Goal: Task Accomplishment & Management: Manage account settings

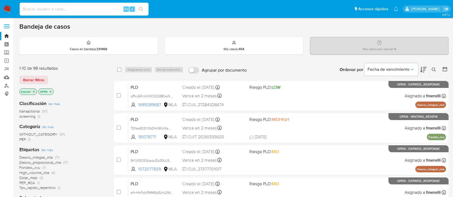
click at [113, 6] on input at bounding box center [84, 9] width 129 height 7
paste input "f5wRg2xJ7CStQPHWv4uhXUsf"
type input "f5wRg2xJ7CStQPHWv4uhXUsf"
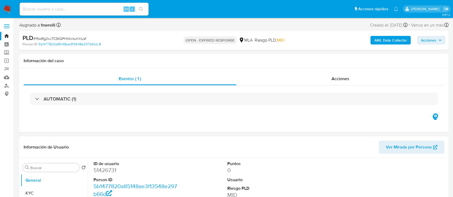
select select "10"
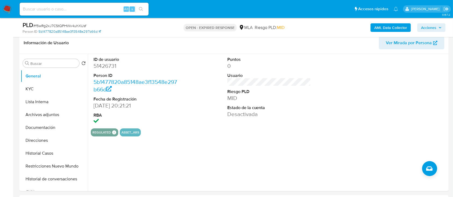
scroll to position [107, 0]
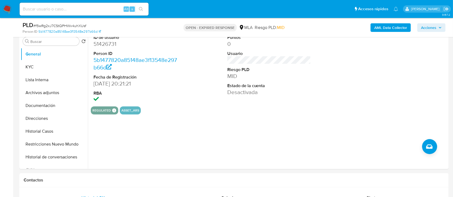
click at [8, 10] on img at bounding box center [7, 9] width 9 height 9
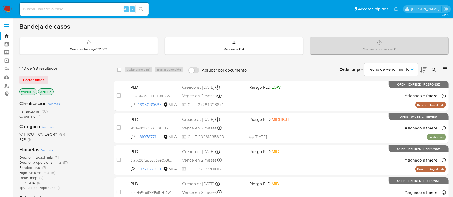
click at [436, 68] on button at bounding box center [434, 70] width 9 height 6
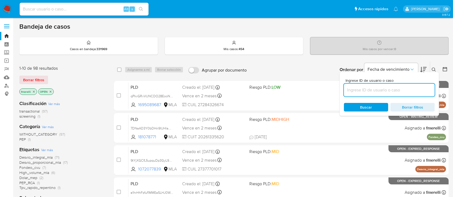
click at [408, 90] on input at bounding box center [389, 90] width 91 height 7
type input "f5wRg2xJ7CStQPHWv4uhXUsf"
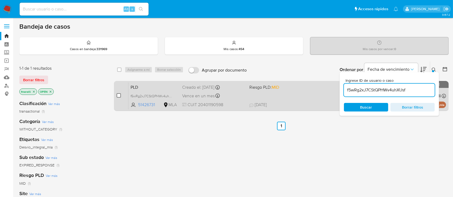
click at [118, 96] on input "checkbox" at bounding box center [119, 95] width 4 height 4
checkbox input "true"
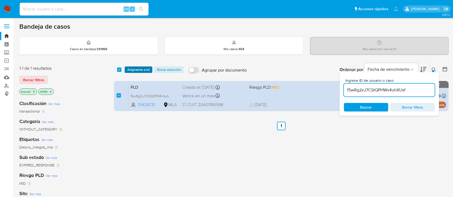
click at [137, 67] on span "Asignarme a mí" at bounding box center [138, 69] width 22 height 5
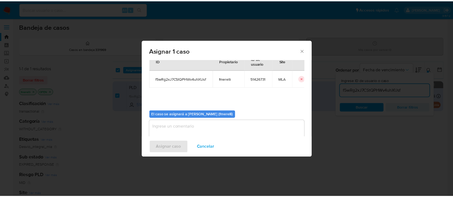
scroll to position [27, 0]
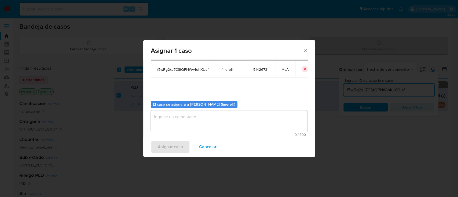
click at [186, 118] on textarea "assign-modal" at bounding box center [229, 121] width 157 height 21
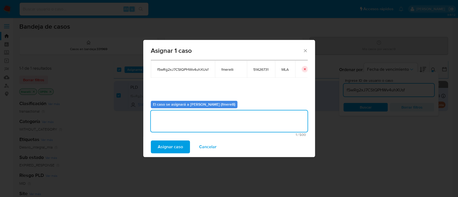
click at [176, 143] on span "Asignar caso" at bounding box center [170, 147] width 25 height 12
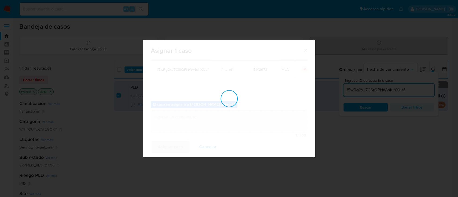
checkbox input "false"
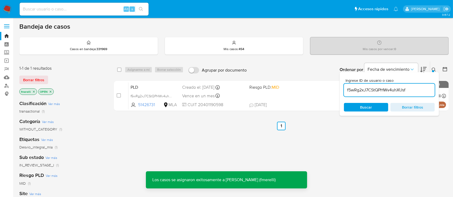
click at [247, 100] on div "PLD f5wRg2xJ7CStQPHWv4uhXUsf 51426731 MLA Riesgo PLD: MID Creado el: 12/07/2025…" at bounding box center [286, 95] width 317 height 27
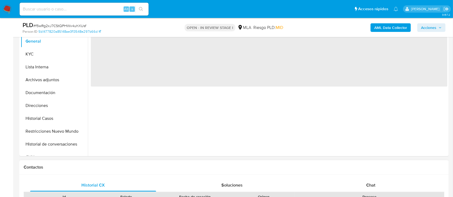
scroll to position [179, 0]
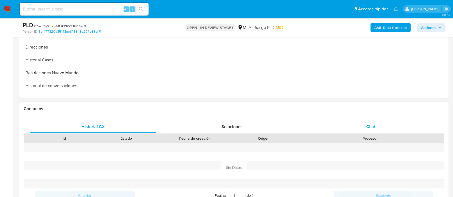
click at [356, 124] on div "Chat" at bounding box center [371, 127] width 126 height 13
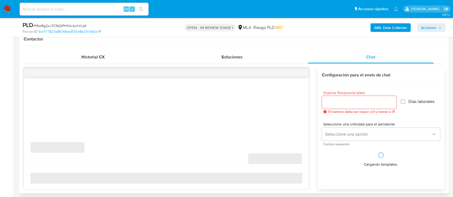
scroll to position [250, 0]
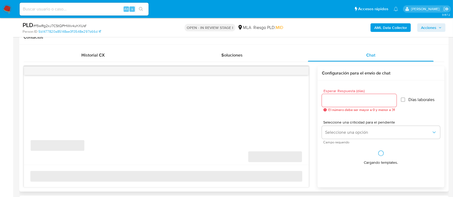
select select "10"
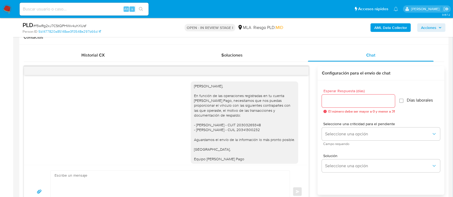
scroll to position [329, 0]
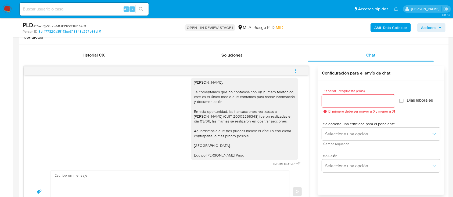
click at [294, 70] on icon "menu-action" at bounding box center [295, 70] width 5 height 5
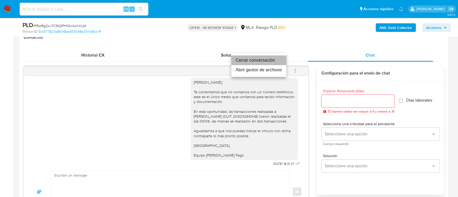
click at [264, 60] on li "Cerrar conversación" at bounding box center [258, 61] width 55 height 10
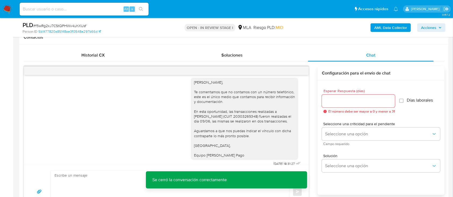
click at [94, 11] on input at bounding box center [84, 9] width 129 height 7
paste input "aur3b11sfMwGZx7ostVDX9Xi"
type input "aur3b11sfMwGZx7ostVDX9Xi"
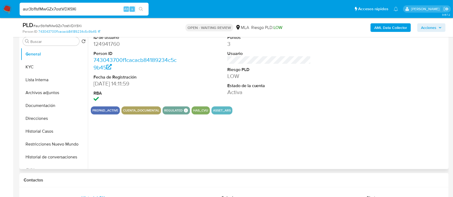
select select "10"
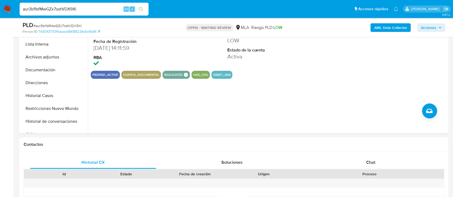
click at [101, 11] on input "aur3b11sfMwGZx7ostVDX9Xi" at bounding box center [84, 9] width 129 height 7
paste input "KW3cOmJhYnhCU4U0hr49rens"
type input "KW3cOmJhYnhCU4U0hr49rens"
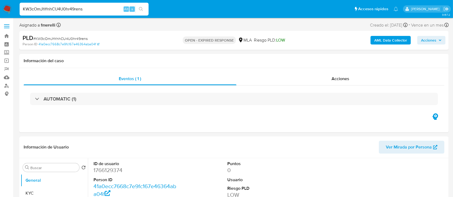
select select "10"
click at [96, 10] on input "KW3cOmJhYnhCU4U0hr49rens" at bounding box center [84, 9] width 129 height 7
paste input "8C5Pf5KxmfTfJPs4dPEt2o8S"
type input "8C5Pf5KxmfTfJPs4dPEt2o8S"
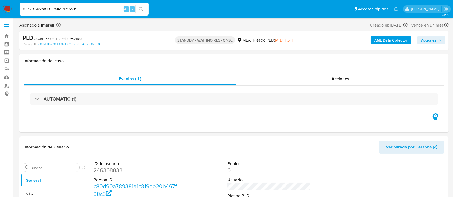
click at [102, 11] on input "8C5Pf5KxmfTfJPs4dPEt2o8S" at bounding box center [84, 9] width 129 height 7
select select "10"
paste input "0zsbNtClKif6bEJ0pkL3Bsm2"
type input "0zsbNtClKif6bEJ0pkL3Bsm2"
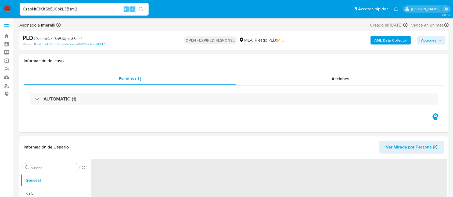
select select "10"
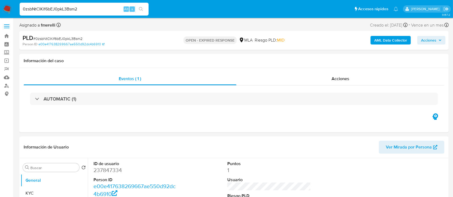
click at [4, 5] on img at bounding box center [7, 9] width 9 height 9
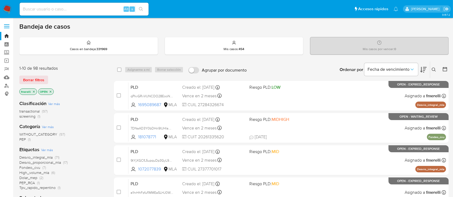
click at [99, 8] on input at bounding box center [84, 9] width 129 height 7
paste input "f5wRg2xJ7CStQPHWv4uhXUsf"
type input "f5wRg2xJ7CStQPHWv4uhXUsf"
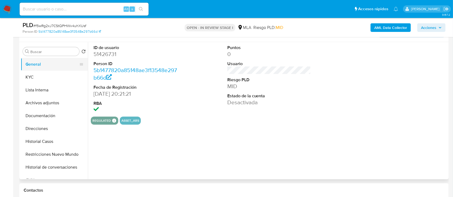
select select "10"
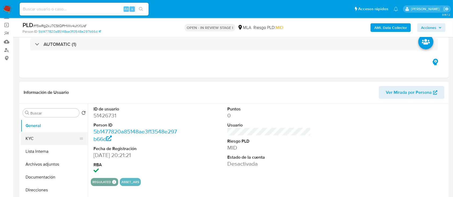
drag, startPoint x: 34, startPoint y: 139, endPoint x: 43, endPoint y: 137, distance: 9.5
click at [34, 139] on button "KYC" at bounding box center [52, 138] width 63 height 13
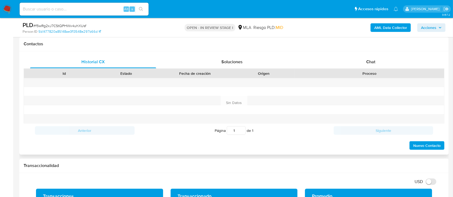
scroll to position [250, 0]
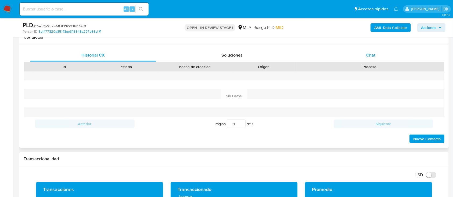
click at [365, 60] on div "Chat" at bounding box center [371, 55] width 126 height 13
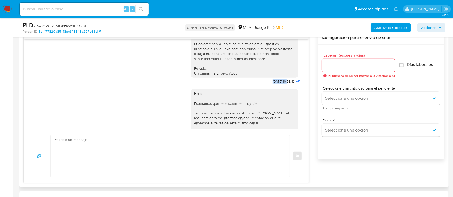
drag, startPoint x: 261, startPoint y: 93, endPoint x: 276, endPoint y: 91, distance: 15.4
click at [276, 84] on span "17/07/2025 19:59:43" at bounding box center [283, 81] width 22 height 4
copy span "17/07/2025"
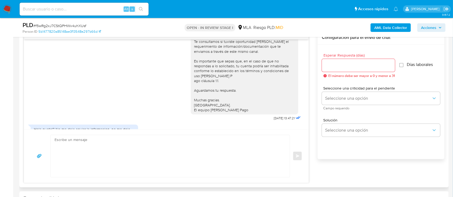
scroll to position [358, 0]
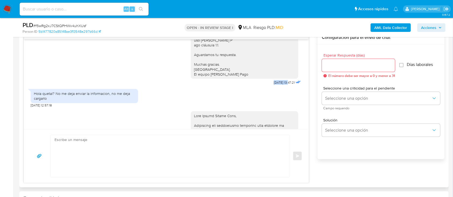
drag, startPoint x: 265, startPoint y: 99, endPoint x: 278, endPoint y: 98, distance: 13.2
click at [278, 85] on span "21/07/2025 13:47:21" at bounding box center [284, 83] width 21 height 4
copy span "21/07/2025"
drag, startPoint x: 52, startPoint y: 108, endPoint x: 120, endPoint y: 112, distance: 68.1
click at [120, 101] on div "Hola quetal? No me deja enviar la informacion, no me deja cargarlo" at bounding box center [84, 96] width 101 height 10
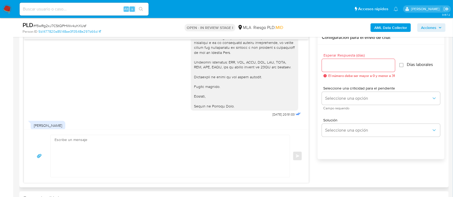
scroll to position [608, 0]
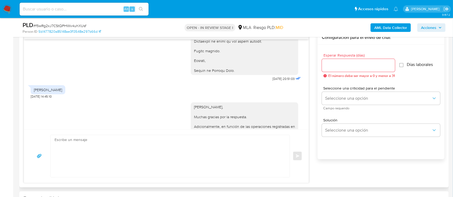
drag, startPoint x: 257, startPoint y: 97, endPoint x: 266, endPoint y: 96, distance: 9.6
click at [270, 95] on div "17/07/2025 19:59:43 Hola, Esperamos que te encuentres muy bien. Te consultamos …" at bounding box center [166, 84] width 285 height 90
drag, startPoint x: 259, startPoint y: 95, endPoint x: 275, endPoint y: 94, distance: 16.1
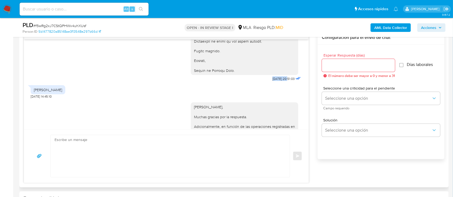
copy span "12/08/2025"
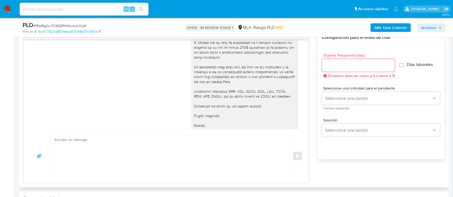
scroll to position [501, 0]
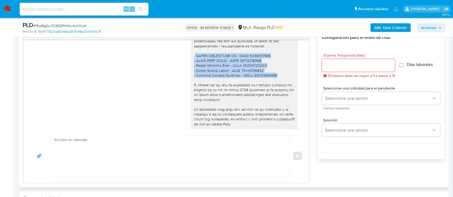
drag, startPoint x: 189, startPoint y: 72, endPoint x: 268, endPoint y: 89, distance: 80.6
click at [268, 89] on div at bounding box center [244, 75] width 101 height 210
copy div "DLOCAL ARGENTINA SA - CUIT 30715778722 - LUCAS SAUL LEVY - CUIL 20366911120 - M…"
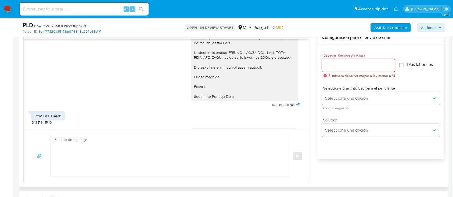
scroll to position [608, 0]
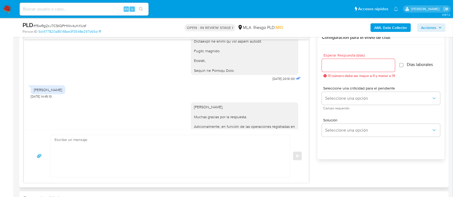
drag, startPoint x: 67, startPoint y: 103, endPoint x: 29, endPoint y: 104, distance: 37.6
click at [31, 94] on div "Lucas levy, hermano" at bounding box center [48, 89] width 35 height 9
copy div "Lucas levy, hermano"
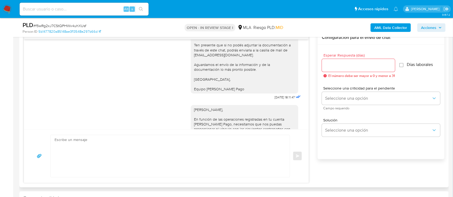
scroll to position [895, 0]
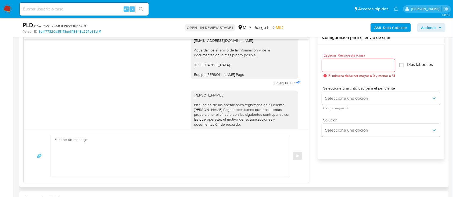
click at [274, 85] on span "13/08/2025 18:11:47" at bounding box center [284, 83] width 20 height 4
drag, startPoint x: 269, startPoint y: 92, endPoint x: 279, endPoint y: 92, distance: 9.9
copy span "13/08/2025"
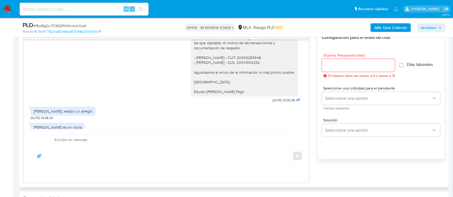
scroll to position [1002, 0]
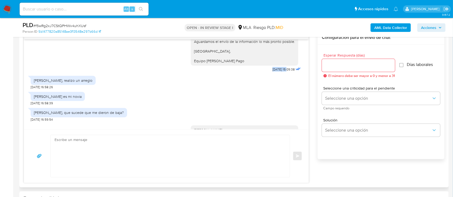
drag, startPoint x: 261, startPoint y: 74, endPoint x: 276, endPoint y: 76, distance: 15.7
click at [276, 73] on div "Hola Matias, En función de las operaciones registradas en tu cuenta de Mercado …" at bounding box center [246, 27] width 111 height 94
copy span "27/08/2025"
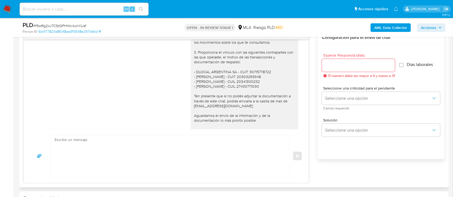
scroll to position [823, 0]
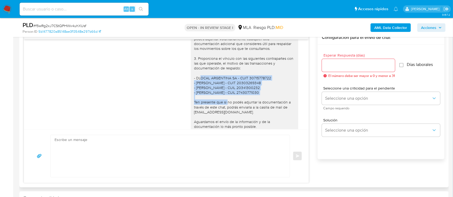
drag, startPoint x: 191, startPoint y: 88, endPoint x: 275, endPoint y: 100, distance: 84.9
click at [275, 100] on div "Hola Matias, Muchas gracias por la respuesta. Adicionalmente, en función de las…" at bounding box center [244, 19] width 101 height 259
copy div "DLOCAL ARGENTINA SA - CUIT 30715778722 - Matias Gabriel Diez - CUIT 20303269348…"
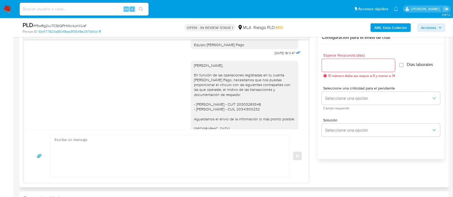
scroll to position [966, 0]
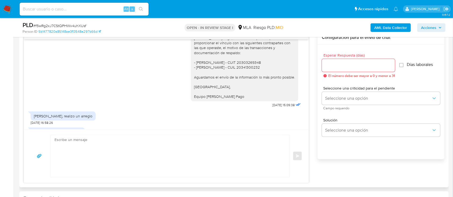
click at [238, 82] on div "Hola Matias, En función de las operaciones registradas en tu cuenta de Mercado …" at bounding box center [244, 60] width 101 height 78
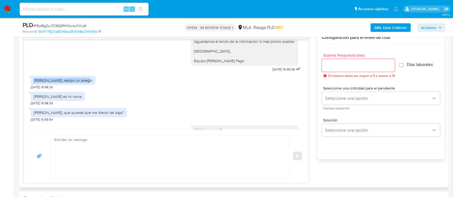
drag, startPoint x: 34, startPoint y: 84, endPoint x: 83, endPoint y: 85, distance: 48.6
click at [83, 83] on div "Gaston solis, realizo un arreglo" at bounding box center [63, 80] width 59 height 5
copy div "Gaston solis, realizo un arreglo"
drag, startPoint x: 36, startPoint y: 101, endPoint x: 82, endPoint y: 102, distance: 46.4
click at [82, 102] on div "Lorena peralta es mi novia 28/08/2025 16:58:39" at bounding box center [166, 97] width 271 height 16
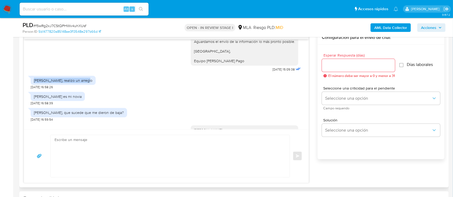
copy div "Lorena peralta es mi novia"
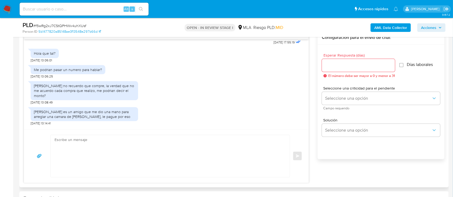
click at [196, 89] on div "Matias gabriel diez no recuerdo que compre, la verdad que no me acuerdo cada co…" at bounding box center [166, 92] width 271 height 26
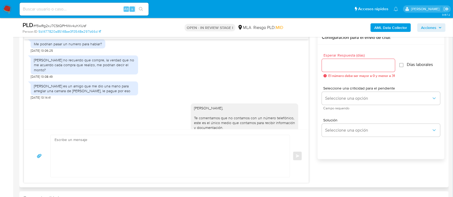
scroll to position [1171, 0]
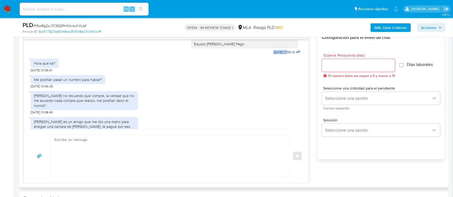
drag, startPoint x: 260, startPoint y: 57, endPoint x: 277, endPoint y: 57, distance: 17.2
click at [277, 56] on div "Hola Matías, Muchas gracias por la respuesta. Te comentamos que para poder eval…" at bounding box center [246, 5] width 111 height 104
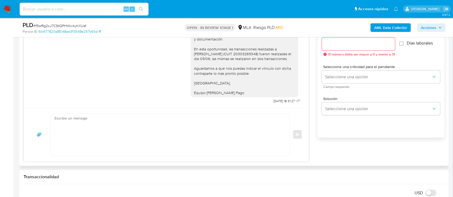
scroll to position [322, 0]
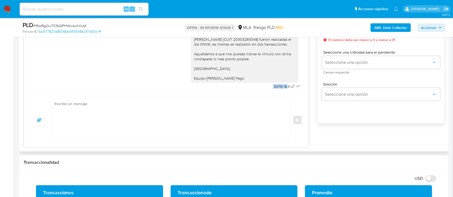
drag, startPoint x: 262, startPoint y: 89, endPoint x: 278, endPoint y: 89, distance: 15.8
click at [278, 89] on span "01/09/2025 18:31:27" at bounding box center [283, 87] width 21 height 4
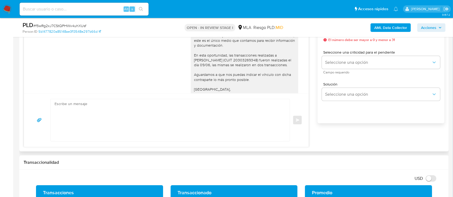
scroll to position [1243, 0]
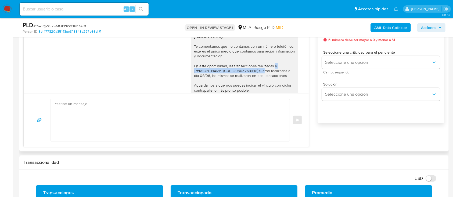
drag, startPoint x: 272, startPoint y: 69, endPoint x: 244, endPoint y: 74, distance: 29.0
click at [244, 74] on div "Hola Matías, Te comentamos que no contamos con un número telefónico, este es el…" at bounding box center [244, 73] width 101 height 78
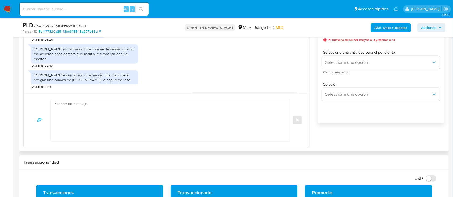
scroll to position [1171, 0]
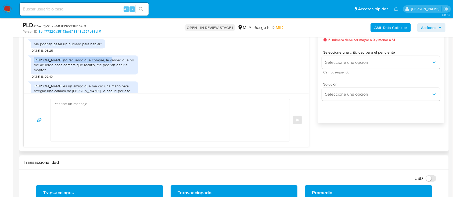
drag, startPoint x: 37, startPoint y: 63, endPoint x: 105, endPoint y: 65, distance: 68.7
click at [105, 65] on div "Matias gabriel diez no recuerdo que compre, la verdad que no me acuerdo cada co…" at bounding box center [84, 65] width 107 height 19
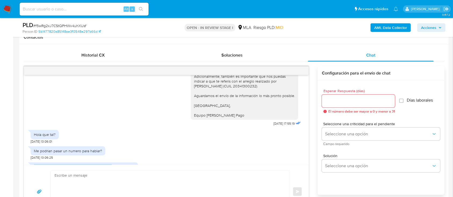
scroll to position [1100, 0]
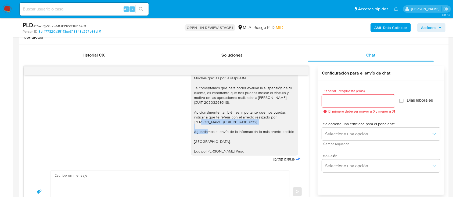
drag, startPoint x: 272, startPoint y: 122, endPoint x: 272, endPoint y: 127, distance: 5.4
click at [272, 127] on div "Hola Matías, Muchas gracias por la respuesta. Te comentamos que para poder eval…" at bounding box center [244, 110] width 101 height 88
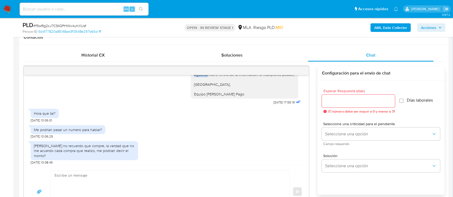
scroll to position [1171, 0]
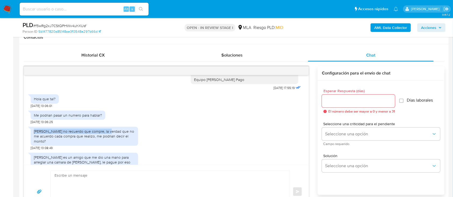
drag, startPoint x: 34, startPoint y: 135, endPoint x: 105, endPoint y: 138, distance: 71.4
click at [105, 138] on div "Matias gabriel diez no recuerdo que compre, la verdad que no me acuerdo cada co…" at bounding box center [84, 136] width 101 height 15
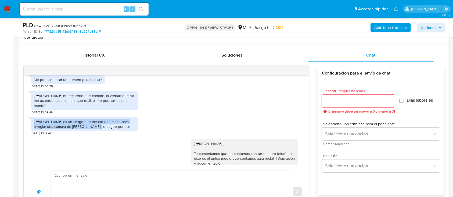
drag, startPoint x: 34, startPoint y: 127, endPoint x: 128, endPoint y: 133, distance: 93.6
click at [128, 129] on div "Gaston es un amigo que me dio una mano para arreglar una camara de frio, le pag…" at bounding box center [84, 124] width 101 height 10
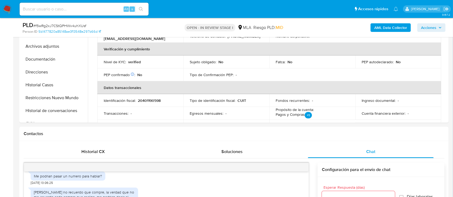
scroll to position [107, 0]
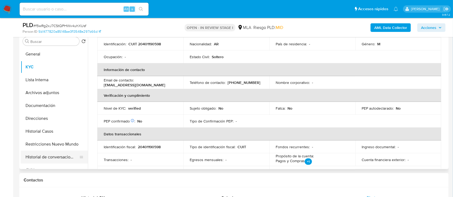
click at [52, 161] on button "Historial de conversaciones" at bounding box center [52, 157] width 63 height 13
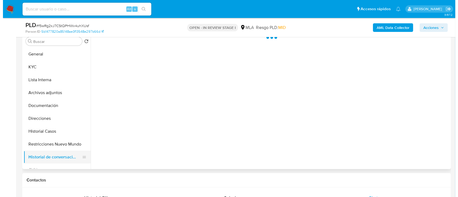
scroll to position [0, 0]
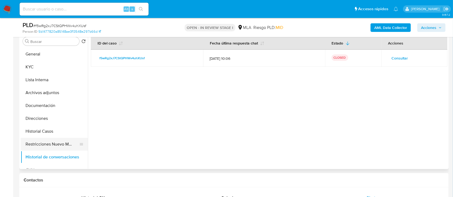
click at [51, 149] on button "Restricciones Nuevo Mundo" at bounding box center [52, 144] width 63 height 13
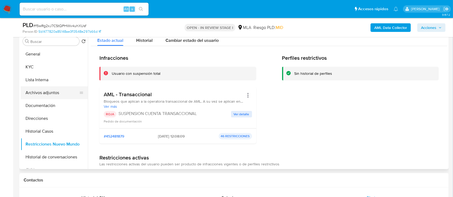
click at [54, 90] on button "Archivos adjuntos" at bounding box center [52, 92] width 63 height 13
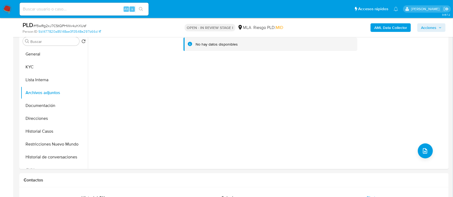
click at [381, 27] on b "AML Data Collector" at bounding box center [390, 27] width 33 height 9
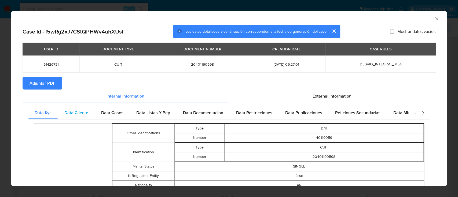
click at [78, 107] on div "Data Cliente" at bounding box center [76, 113] width 37 height 13
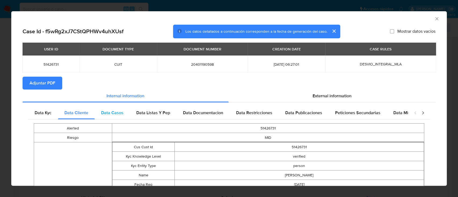
click at [114, 114] on span "Data Casos" at bounding box center [112, 113] width 22 height 6
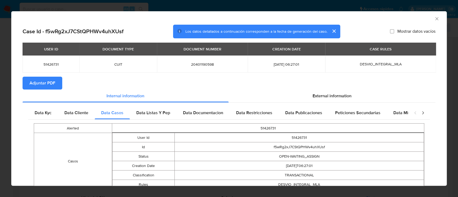
scroll to position [30, 0]
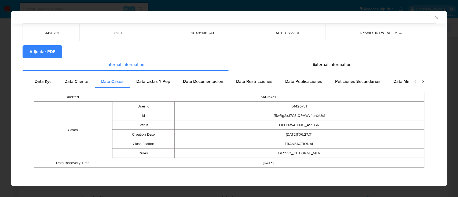
click at [167, 84] on span "Data Listas Y Pep" at bounding box center [153, 81] width 34 height 6
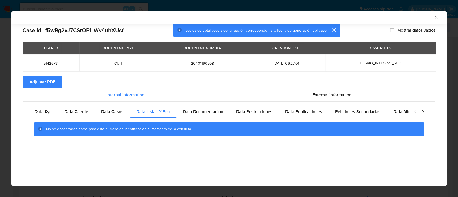
scroll to position [0, 0]
click at [216, 110] on span "Data Documentacion" at bounding box center [203, 112] width 40 height 6
click at [251, 115] on div "Data Restricciones" at bounding box center [254, 111] width 49 height 13
click at [303, 115] on div "Data Publicaciones" at bounding box center [304, 111] width 50 height 13
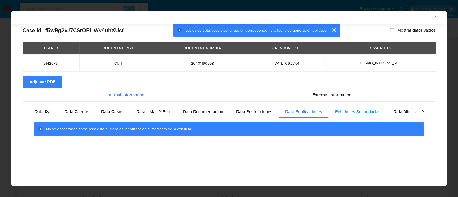
click at [362, 115] on div "Peticiones Secundarias" at bounding box center [358, 111] width 58 height 13
click at [395, 113] on span "Data Minoridad" at bounding box center [409, 112] width 30 height 6
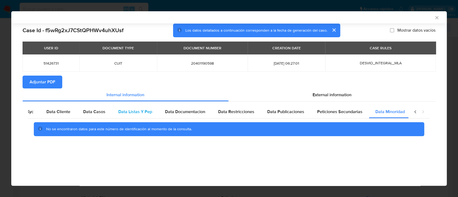
drag, startPoint x: 335, startPoint y: 96, endPoint x: 284, endPoint y: 105, distance: 52.2
click at [335, 96] on span "External information" at bounding box center [332, 95] width 39 height 6
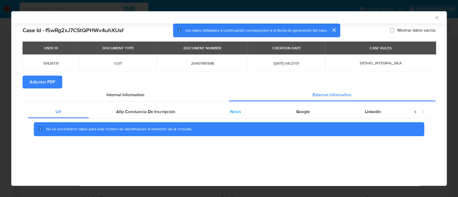
scroll to position [0, 0]
click at [180, 115] on div "Afip Constancia De Inscripción" at bounding box center [146, 111] width 114 height 13
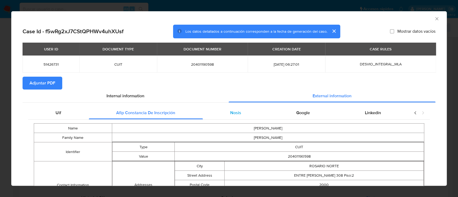
click at [237, 113] on span "Nosis" at bounding box center [235, 113] width 11 height 6
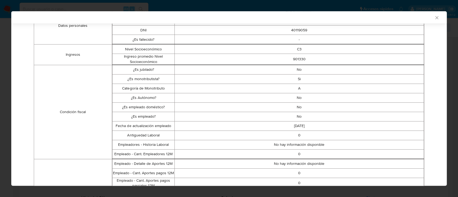
scroll to position [105, 0]
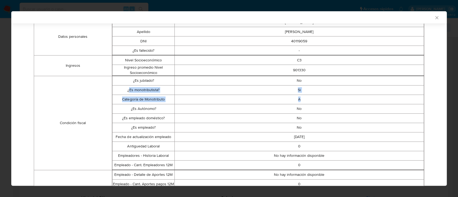
drag, startPoint x: 128, startPoint y: 89, endPoint x: 303, endPoint y: 115, distance: 176.9
click at [303, 103] on tbody "¿Es jubilado? No ¿Es monotributista? Si Categoría de Monotributo A ¿Es Autónomo…" at bounding box center [268, 123] width 312 height 94
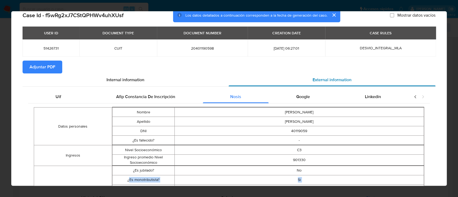
scroll to position [0, 0]
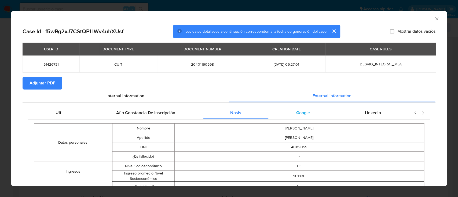
drag, startPoint x: 285, startPoint y: 110, endPoint x: 298, endPoint y: 112, distance: 12.5
click at [286, 110] on div "Google" at bounding box center [303, 113] width 69 height 13
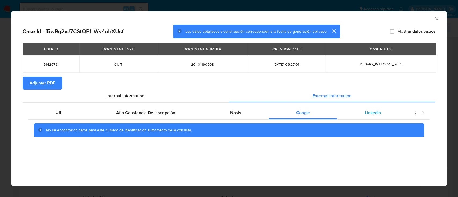
click at [359, 112] on div "Linkedin" at bounding box center [372, 113] width 71 height 13
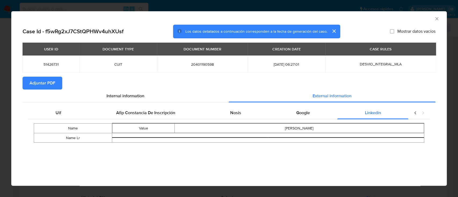
click at [56, 87] on button "Adjuntar PDF" at bounding box center [43, 83] width 40 height 13
click at [436, 20] on icon "Cerrar ventana" at bounding box center [436, 18] width 5 height 5
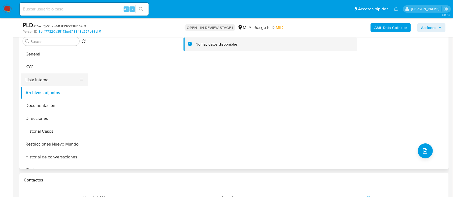
click at [60, 83] on button "Lista Interna" at bounding box center [52, 80] width 63 height 13
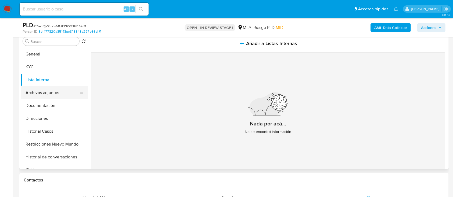
click at [58, 94] on button "Archivos adjuntos" at bounding box center [52, 92] width 63 height 13
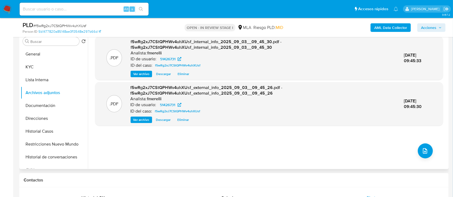
click at [133, 78] on div ".PDF f5wRg2xJ7CStQPHWv4uhXUsf_internal_info_2025_09_03__09_45_30.pdf - f5wRg2xJ…" at bounding box center [269, 58] width 348 height 44
click at [137, 75] on span "Ver archivo" at bounding box center [141, 73] width 16 height 5
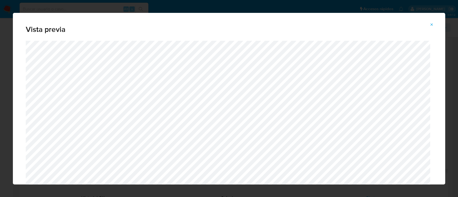
click at [431, 26] on icon "Attachment preview" at bounding box center [432, 25] width 4 height 4
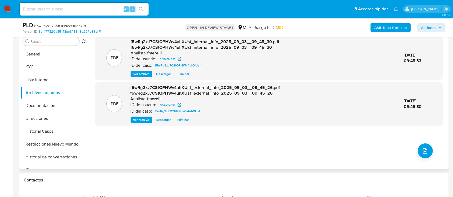
click at [143, 117] on span "Ver archivo" at bounding box center [141, 119] width 16 height 5
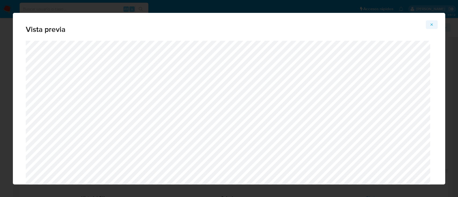
click at [434, 24] on button "Attachment preview" at bounding box center [432, 24] width 12 height 9
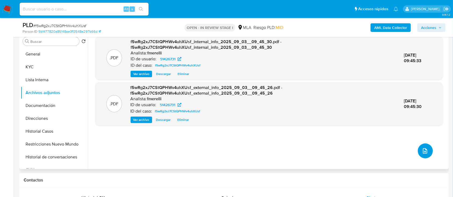
click at [429, 154] on button "upload-file" at bounding box center [424, 151] width 15 height 15
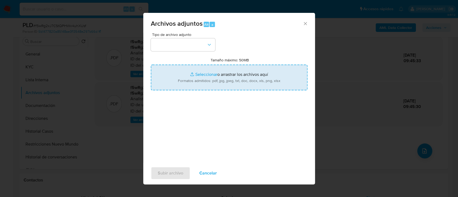
type input "C:\fakepath\NOSIS_Manager_InformeIndividual_20401190598_654927_20250812173327.p…"
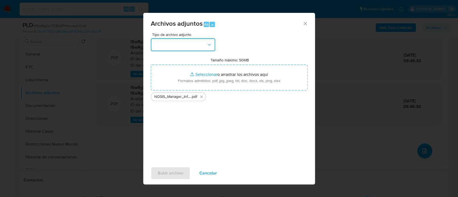
click at [179, 46] on button "button" at bounding box center [183, 44] width 64 height 13
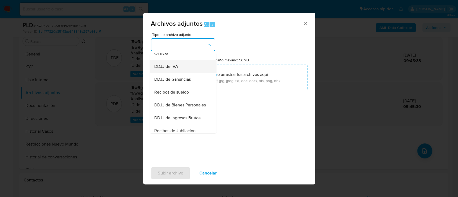
scroll to position [179, 0]
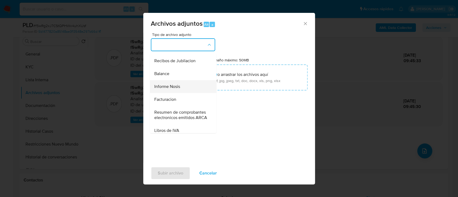
click at [182, 93] on div "Informe Nosis" at bounding box center [181, 86] width 55 height 13
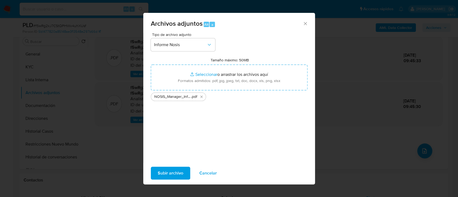
click at [168, 177] on span "Subir archivo" at bounding box center [171, 174] width 26 height 12
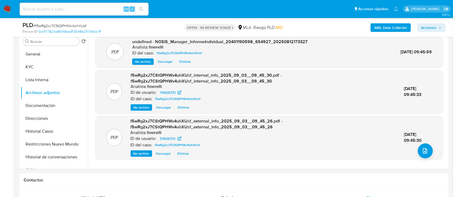
click at [146, 62] on span "Ver archivo" at bounding box center [143, 61] width 16 height 5
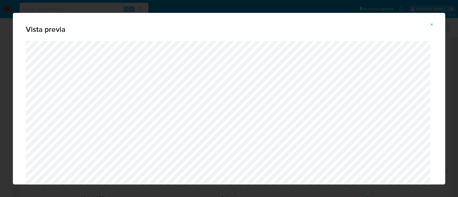
click at [430, 27] on icon "Attachment preview" at bounding box center [432, 25] width 4 height 4
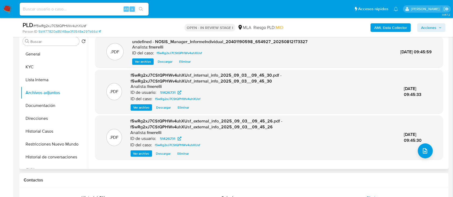
click at [429, 145] on div ".PDF f5wRg2xJ7CStQPHWv4uhXUsf_external_info_2025_09_03__09_45_26.pdf - f5wRg2xJ…" at bounding box center [269, 137] width 342 height 38
click at [423, 148] on icon "upload-file" at bounding box center [425, 150] width 4 height 5
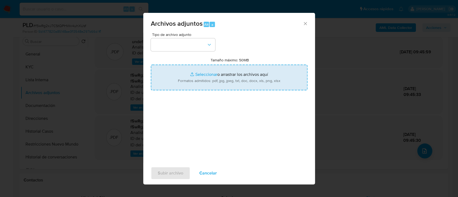
type input "C:\fakepath\Caselog f5wRg2xJ7CStQPHWv4uhXUsf.docx"
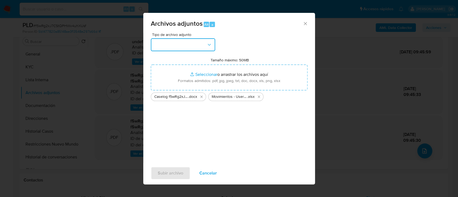
click at [181, 38] on div "Tipo de archivo adjunto" at bounding box center [183, 42] width 64 height 19
click at [186, 44] on button "button" at bounding box center [183, 44] width 64 height 13
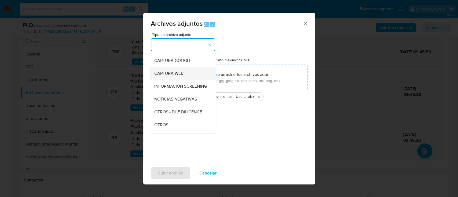
scroll to position [71, 0]
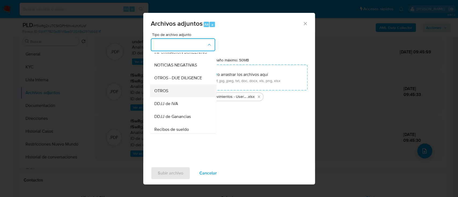
click at [183, 93] on div "OTROS" at bounding box center [181, 91] width 55 height 13
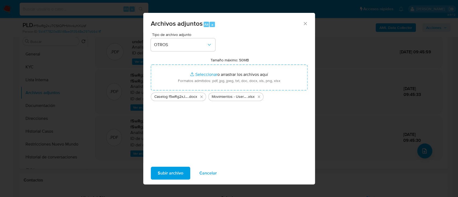
click at [174, 169] on span "Subir archivo" at bounding box center [171, 174] width 26 height 12
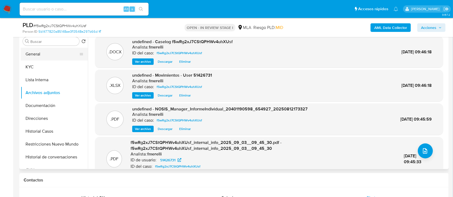
click at [34, 55] on button "General" at bounding box center [52, 54] width 63 height 13
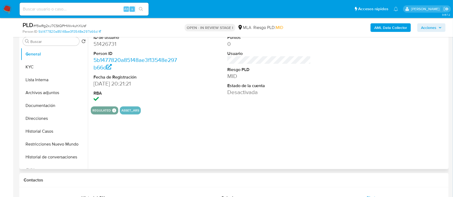
click at [108, 42] on dd "51426731" at bounding box center [135, 44] width 84 height 8
click at [41, 90] on button "Archivos adjuntos" at bounding box center [52, 92] width 63 height 13
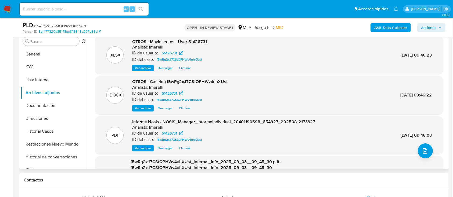
click at [142, 104] on div "OTROS - Caselog f5wRg2xJ7CStQPHWv4uhXUsf Analista: fmerelli ID de usuario: 5142…" at bounding box center [179, 95] width 95 height 33
click at [140, 109] on span "Ver archivo" at bounding box center [143, 108] width 16 height 5
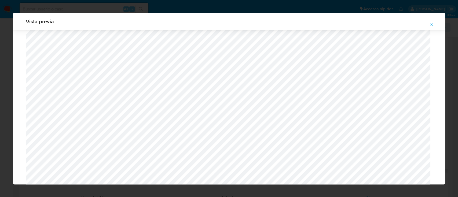
scroll to position [501, 0]
click at [432, 24] on icon "Attachment preview" at bounding box center [432, 24] width 2 height 2
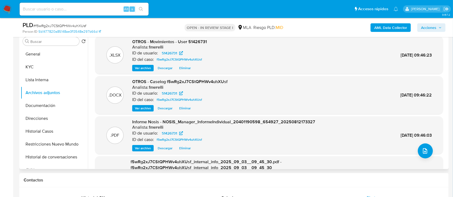
scroll to position [51, 0]
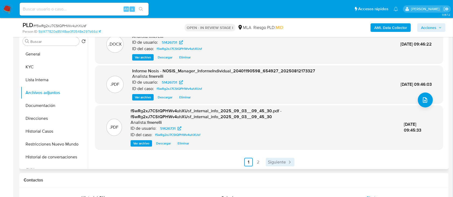
click at [274, 164] on span "Siguiente" at bounding box center [277, 162] width 18 height 4
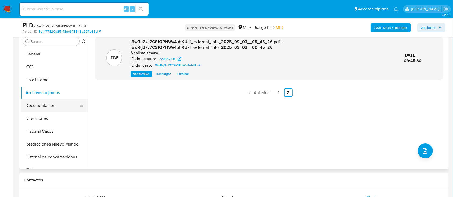
click at [48, 108] on button "Documentación" at bounding box center [52, 105] width 63 height 13
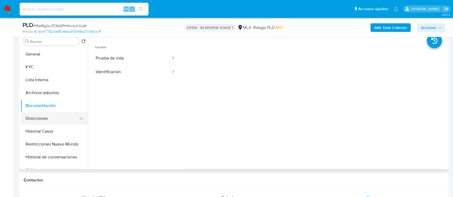
click at [56, 121] on button "Direcciones" at bounding box center [52, 118] width 63 height 13
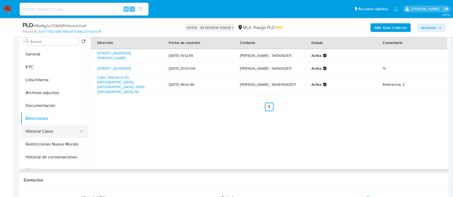
click at [47, 131] on button "Historial Casos" at bounding box center [52, 131] width 63 height 13
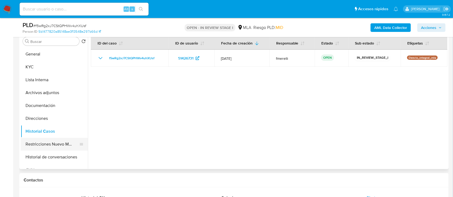
click at [52, 143] on button "Restricciones Nuevo Mundo" at bounding box center [52, 144] width 63 height 13
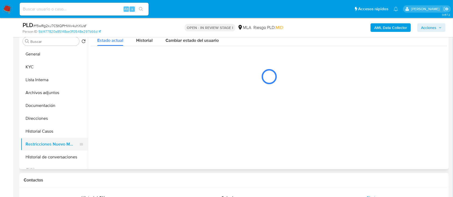
scroll to position [36, 0]
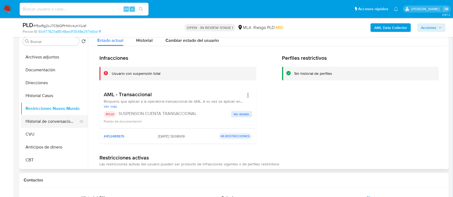
click at [56, 120] on button "Historial de conversaciones" at bounding box center [52, 121] width 63 height 13
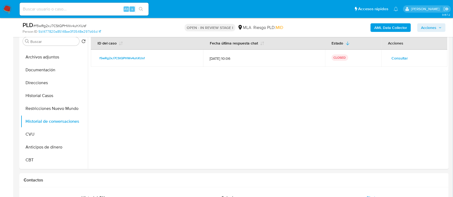
click at [438, 25] on span "Acciones" at bounding box center [431, 28] width 21 height 8
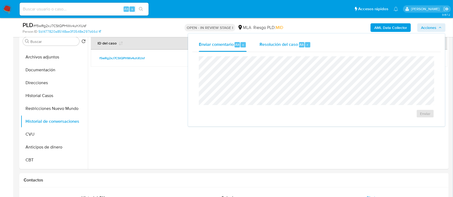
click at [275, 46] on span "Resolución del caso" at bounding box center [278, 44] width 38 height 6
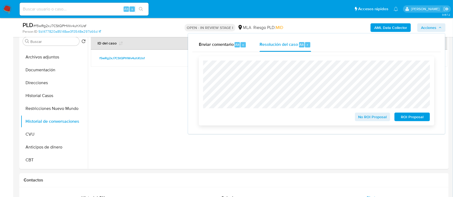
click at [414, 119] on span "ROI Proposal" at bounding box center [412, 117] width 28 height 8
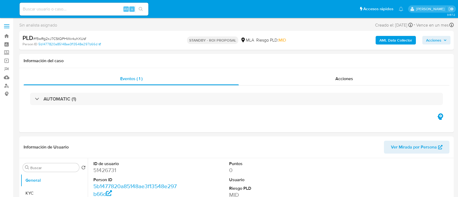
select select "10"
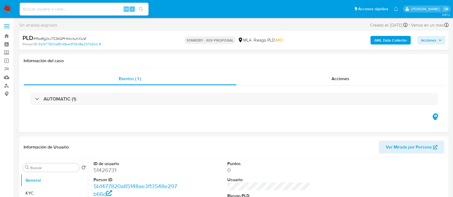
click at [14, 9] on nav "Pausado Ver notificaciones Alt s Accesos rápidos Presiona las siguientes teclas…" at bounding box center [226, 9] width 453 height 18
click at [10, 10] on img at bounding box center [7, 9] width 9 height 9
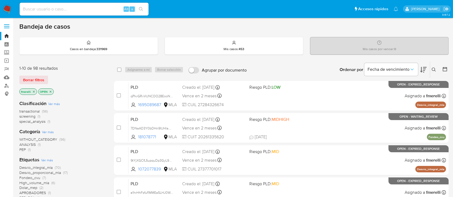
click at [84, 8] on input at bounding box center [84, 9] width 129 height 7
paste input "2UV69D8UlP2X6mW1lUoGNLcq"
type input "2UV69D8UlP2X6mW1lUoGNLcq"
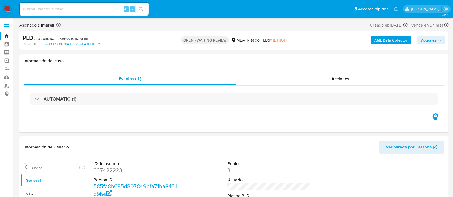
select select "10"
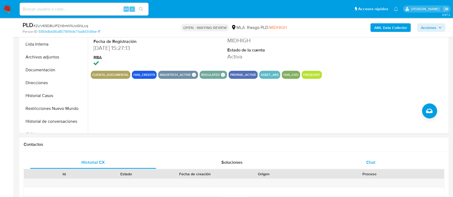
click at [351, 163] on div "Chat" at bounding box center [371, 162] width 126 height 13
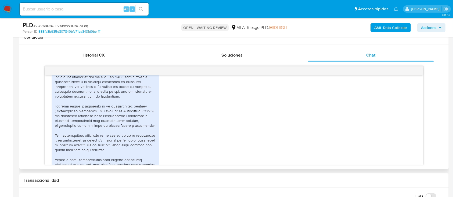
scroll to position [744, 0]
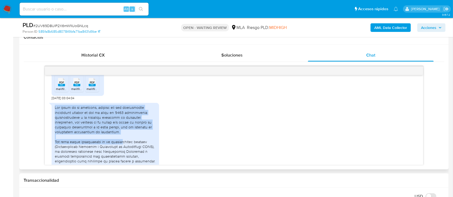
drag, startPoint x: 65, startPoint y: 114, endPoint x: 126, endPoint y: 158, distance: 74.3
click at [125, 157] on div at bounding box center [105, 161] width 101 height 112
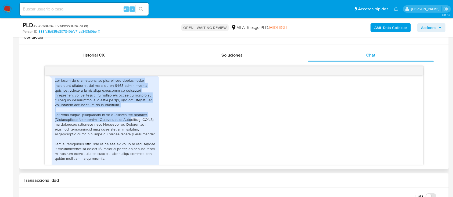
scroll to position [780, 0]
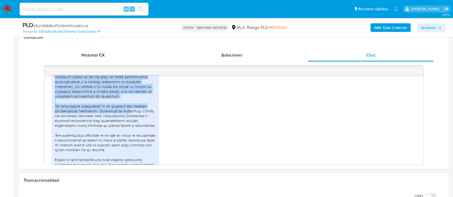
click at [3, 6] on img at bounding box center [7, 9] width 9 height 9
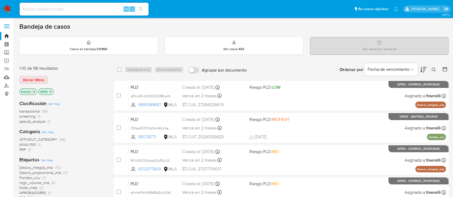
click at [434, 70] on icon at bounding box center [433, 70] width 4 height 4
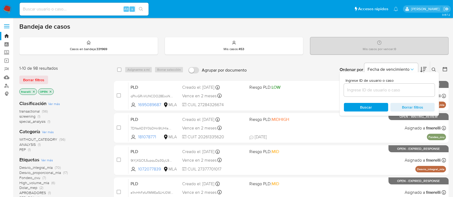
click at [398, 90] on input at bounding box center [389, 90] width 91 height 7
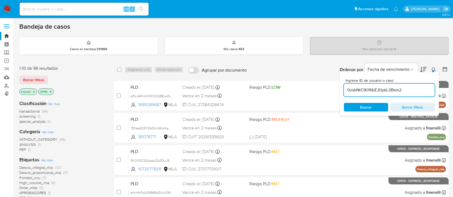
type input "0zsbNtClKif6bEJ0pkL3Bsm2"
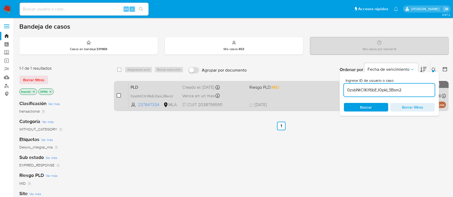
click at [119, 93] on input "checkbox" at bounding box center [119, 95] width 4 height 4
checkbox input "true"
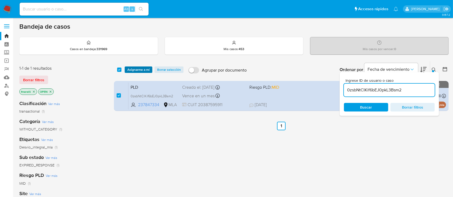
click at [134, 67] on span "Asignarme a mí" at bounding box center [138, 69] width 22 height 5
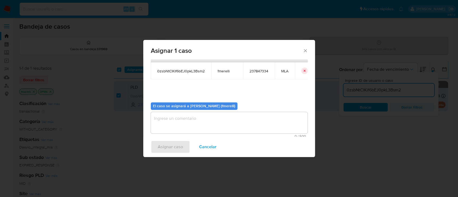
scroll to position [27, 0]
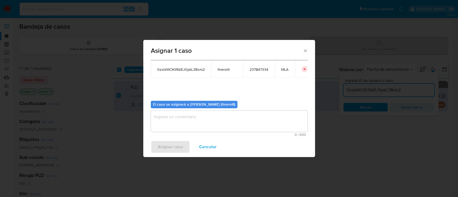
click at [178, 128] on textarea "assign-modal" at bounding box center [229, 121] width 157 height 21
click at [169, 145] on span "Asignar caso" at bounding box center [170, 147] width 25 height 12
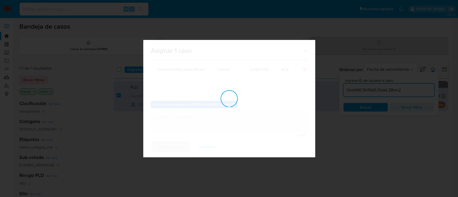
checkbox input "false"
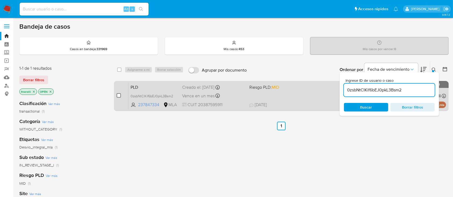
click at [120, 95] on input "checkbox" at bounding box center [119, 95] width 4 height 4
checkbox input "true"
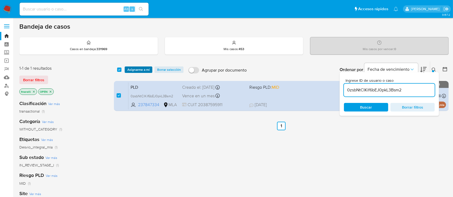
click at [134, 69] on span "Asignarme a mí" at bounding box center [138, 69] width 22 height 5
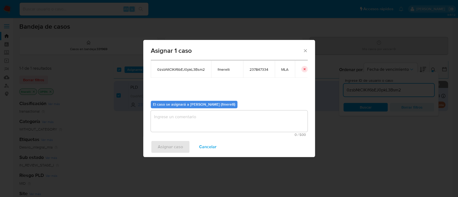
click at [201, 121] on textarea "assign-modal" at bounding box center [229, 121] width 157 height 21
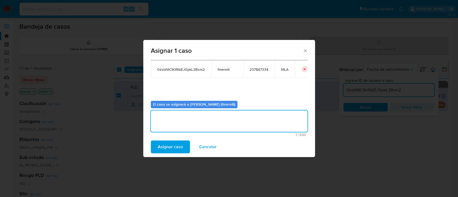
click at [179, 147] on span "Asignar caso" at bounding box center [170, 147] width 25 height 12
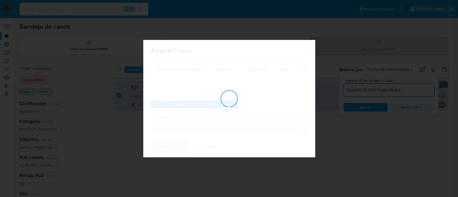
checkbox input "false"
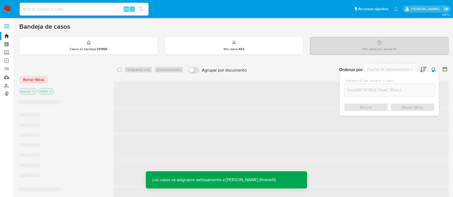
click at [274, 96] on span "‌" at bounding box center [281, 95] width 334 height 26
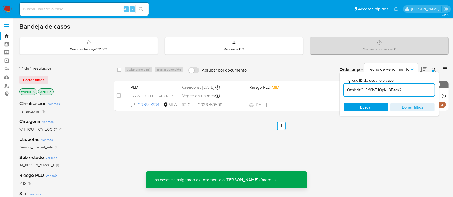
click at [241, 99] on div "Vence en un mes Vence el 10/10/2025 03:37:18" at bounding box center [213, 95] width 63 height 7
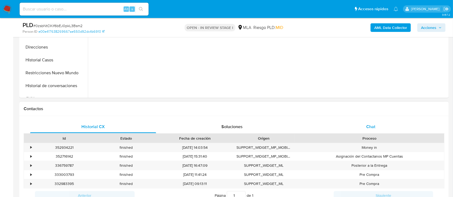
click at [366, 126] on span "Chat" at bounding box center [370, 127] width 9 height 6
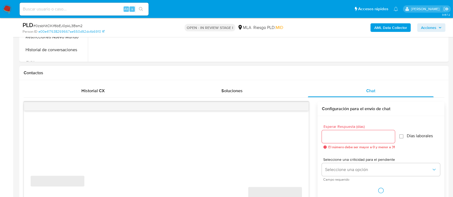
select select "10"
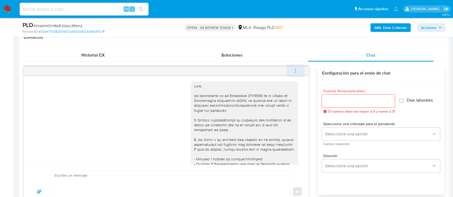
scroll to position [548, 0]
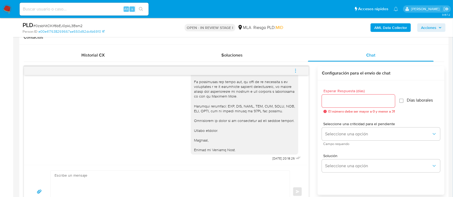
click at [298, 73] on button "menu-action" at bounding box center [295, 70] width 18 height 13
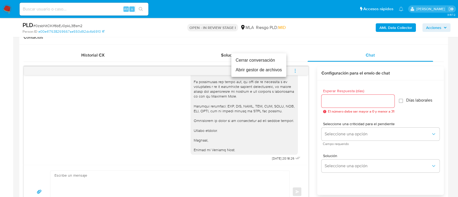
click at [261, 61] on li "Cerrar conversación" at bounding box center [258, 61] width 55 height 10
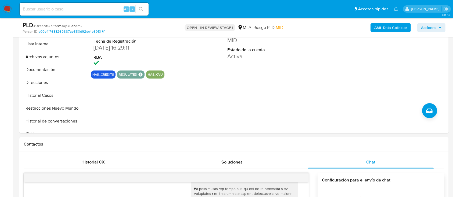
scroll to position [107, 0]
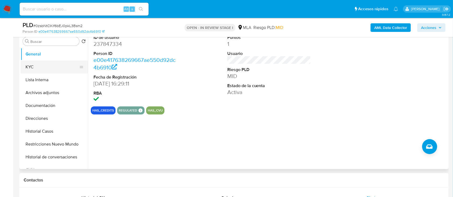
click at [60, 70] on button "KYC" at bounding box center [52, 67] width 63 height 13
